Goal: Information Seeking & Learning: Learn about a topic

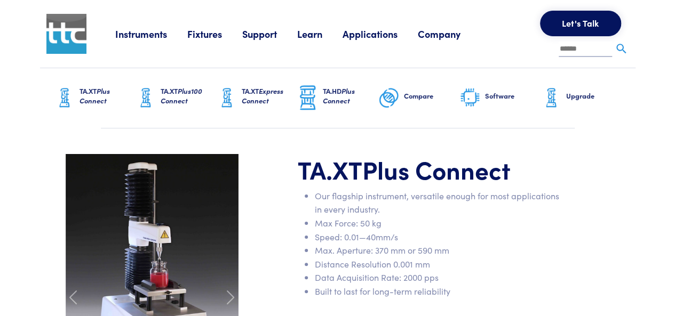
click at [315, 36] on link "Learn" at bounding box center [319, 33] width 45 height 13
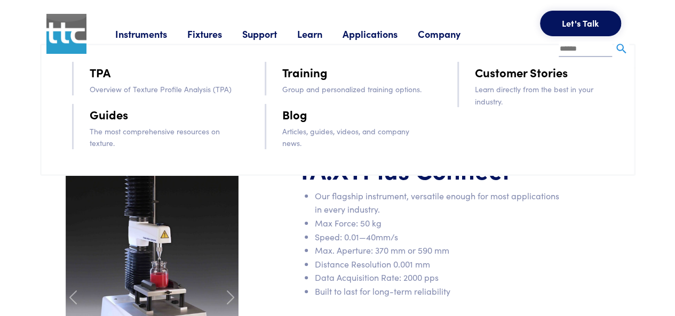
click at [367, 36] on link "Applications" at bounding box center [380, 33] width 75 height 13
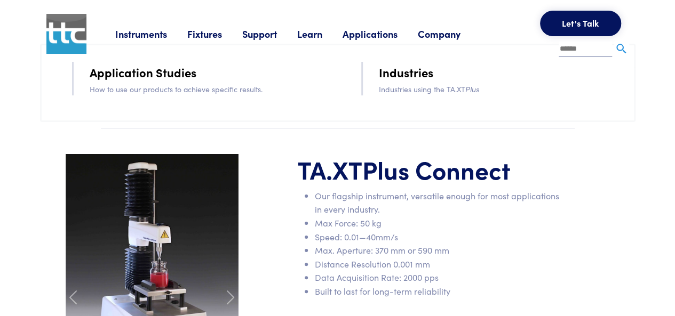
click at [367, 36] on link "Applications" at bounding box center [380, 33] width 75 height 13
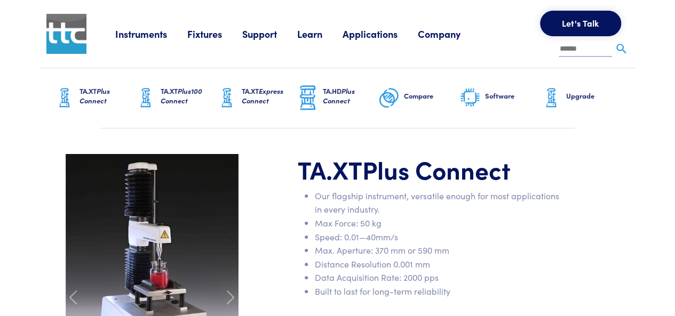
click at [367, 36] on link "Applications" at bounding box center [380, 33] width 75 height 13
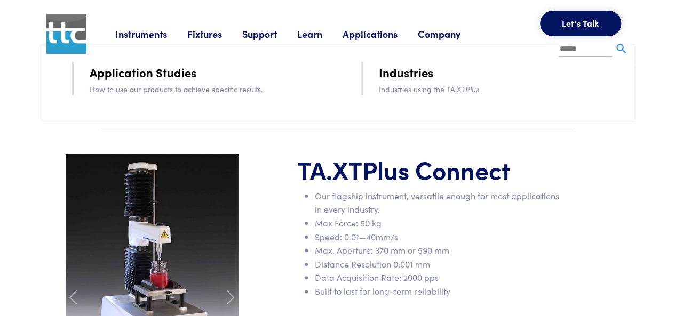
click at [120, 74] on link "Application Studies" at bounding box center [143, 72] width 107 height 19
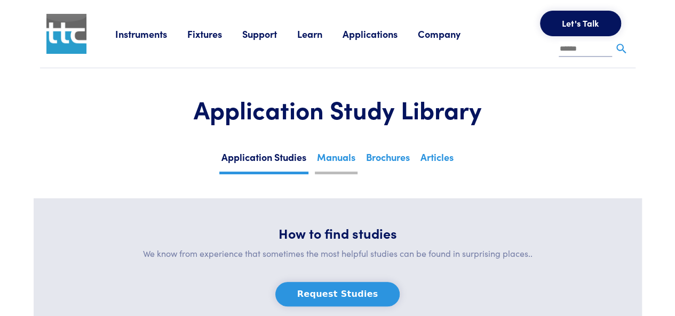
click at [342, 166] on link "Manuals" at bounding box center [336, 161] width 43 height 26
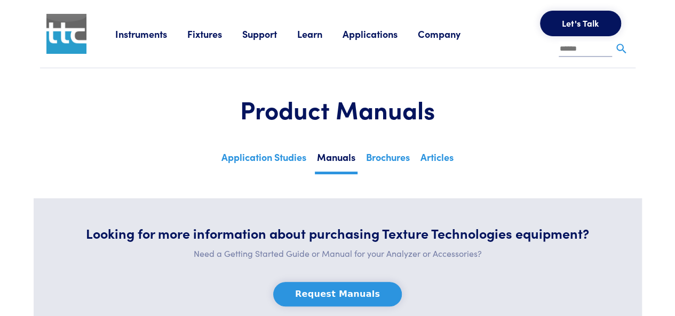
click at [141, 30] on link "Instruments" at bounding box center [151, 33] width 72 height 13
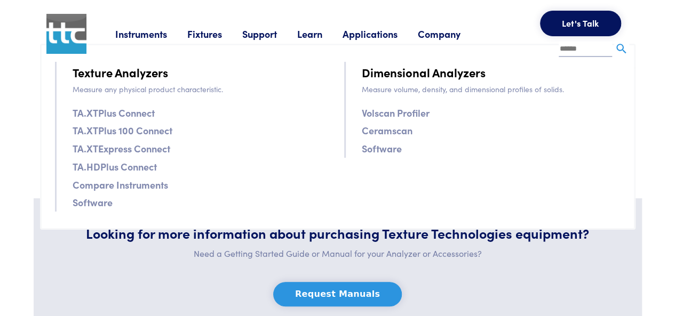
click at [200, 39] on link "Fixtures" at bounding box center [214, 33] width 55 height 13
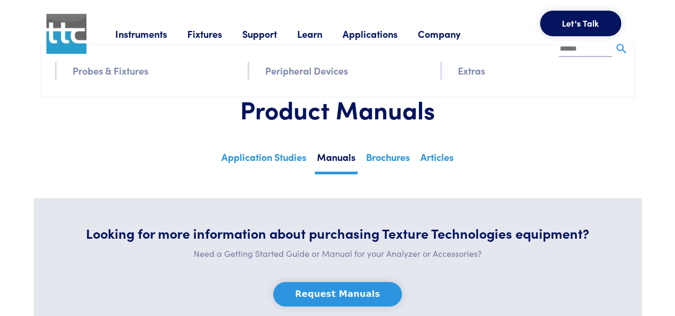
click at [206, 27] on link "Fixtures" at bounding box center [214, 33] width 55 height 13
click at [278, 36] on link "Support" at bounding box center [269, 33] width 55 height 13
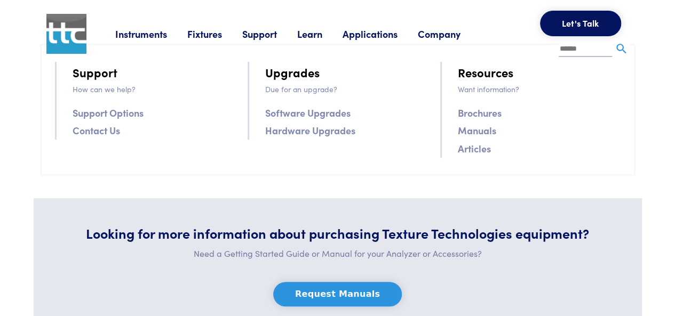
click at [317, 41] on li "Learn TPA Overview of Texture Profile Analysis (TPA) Guides The most comprehens…" at bounding box center [319, 34] width 45 height 16
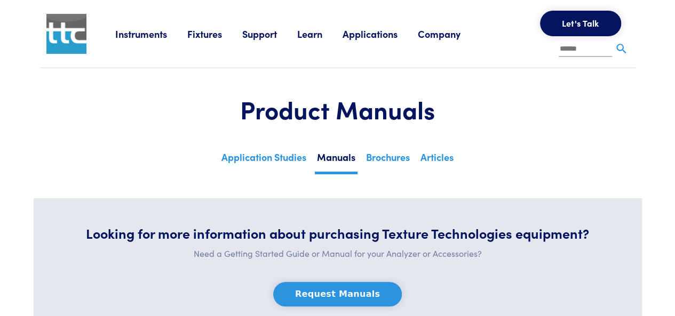
click at [317, 35] on link "Learn" at bounding box center [319, 33] width 45 height 13
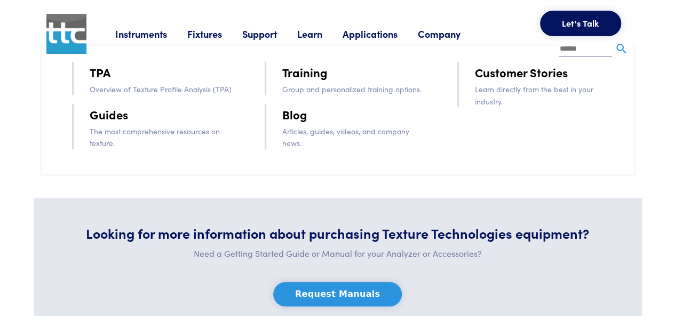
click at [192, 84] on p "Overview of Texture Profile Analysis (TPA)" at bounding box center [162, 89] width 145 height 12
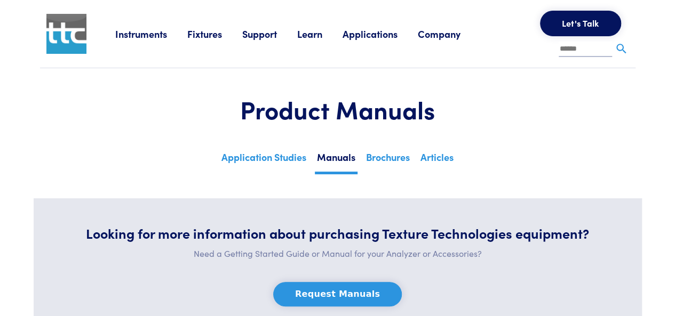
click at [315, 35] on link "Learn" at bounding box center [319, 33] width 45 height 13
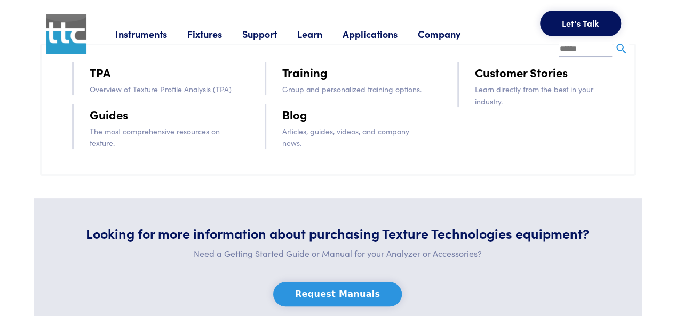
click at [99, 78] on link "TPA" at bounding box center [100, 72] width 21 height 19
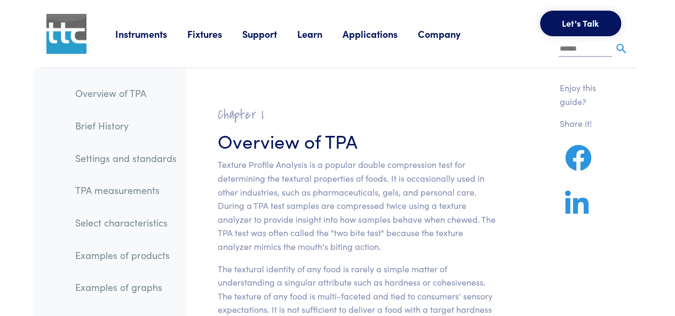
click at [319, 36] on link "Learn" at bounding box center [319, 33] width 45 height 13
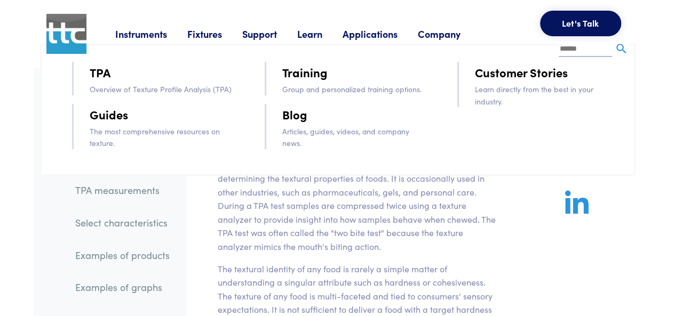
click at [114, 114] on link "Guides" at bounding box center [109, 114] width 38 height 19
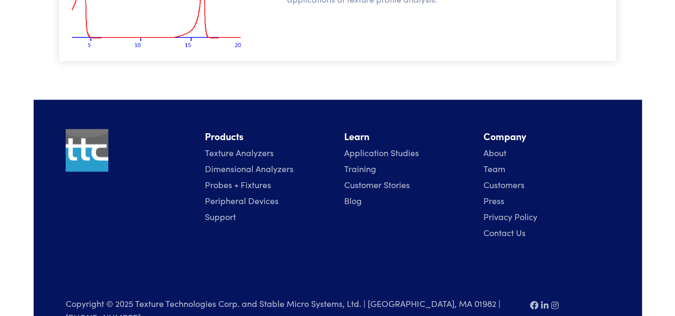
scroll to position [421, 0]
